Goal: Task Accomplishment & Management: Manage account settings

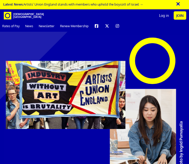
scroll to position [0, 6]
click at [164, 16] on link "Log in" at bounding box center [164, 15] width 15 height 13
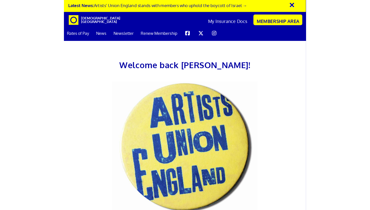
scroll to position [0, 2]
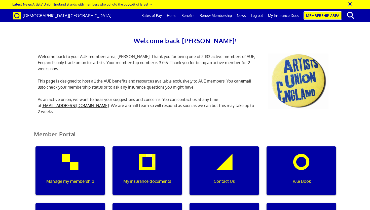
click at [189, 15] on link "Membership Area" at bounding box center [323, 15] width 38 height 8
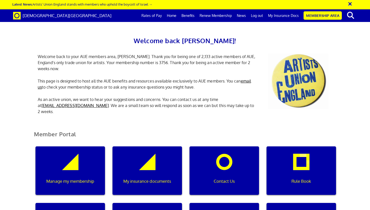
scroll to position [62, 0]
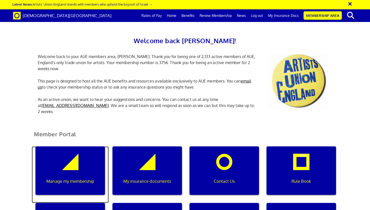
click at [95, 146] on div "Manage my membership" at bounding box center [71, 170] width 70 height 48
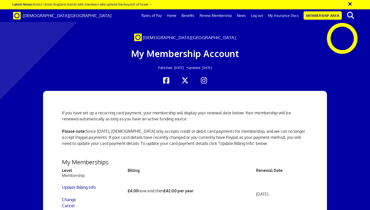
scroll to position [93, 0]
click at [70, 203] on link "Cancel" at bounding box center [68, 205] width 13 height 5
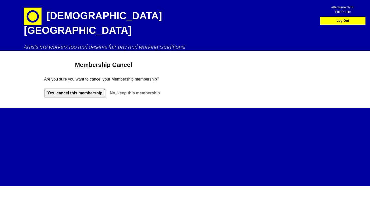
click at [81, 88] on link "Yes, cancel this membership" at bounding box center [75, 93] width 62 height 10
click at [81, 88] on div "Yes, cancel this membership No, keep this membership" at bounding box center [103, 93] width 119 height 10
